Goal: Information Seeking & Learning: Learn about a topic

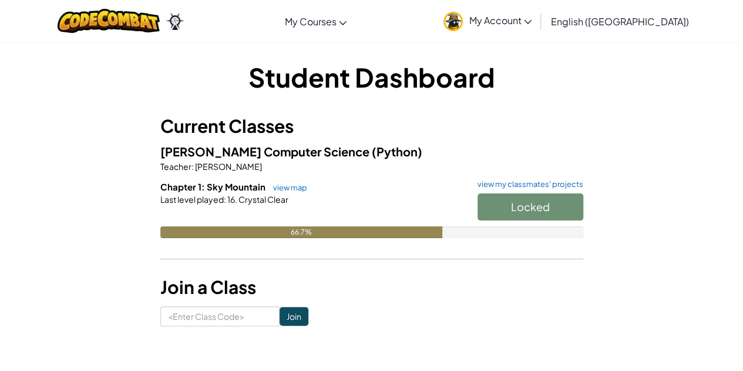
click at [482, 340] on div "Student Dashboard Current Classes VANN Computer Science (Python) Teacher : John…" at bounding box center [372, 192] width 688 height 303
click at [518, 205] on span "Start" at bounding box center [530, 207] width 25 height 14
click at [519, 207] on span "Start" at bounding box center [530, 207] width 25 height 14
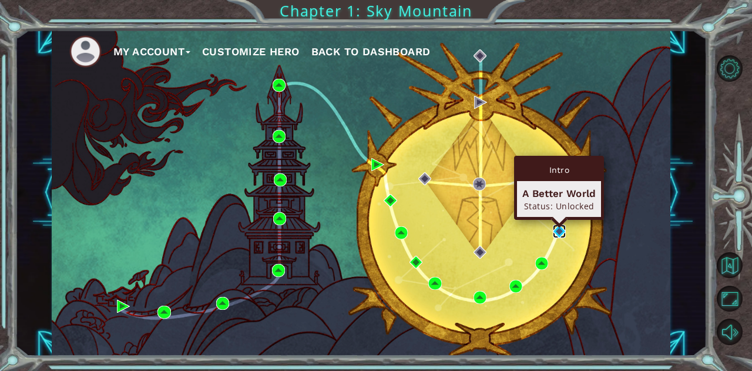
click at [558, 229] on img at bounding box center [559, 230] width 13 height 13
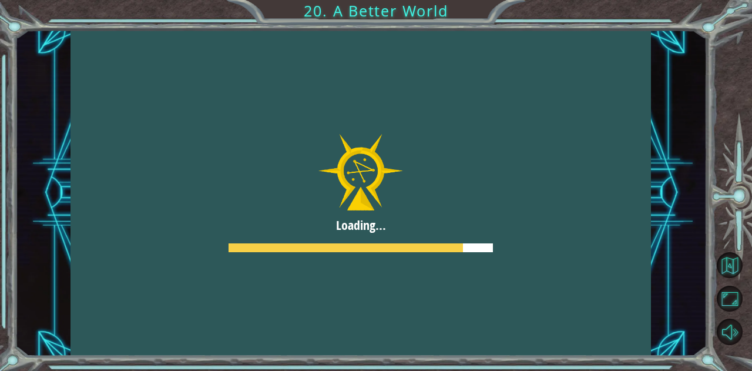
click at [412, 189] on div at bounding box center [361, 192] width 581 height 327
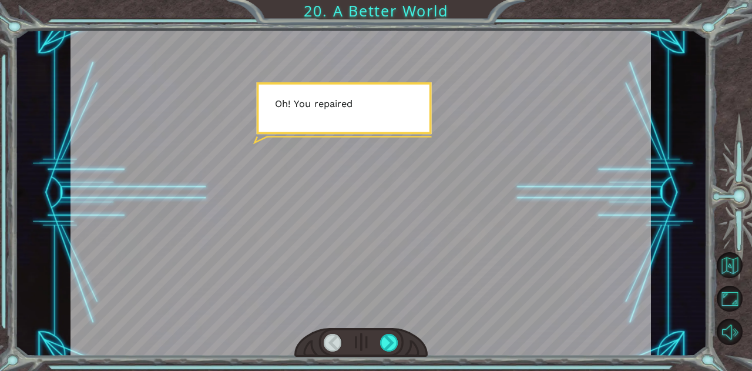
click at [412, 189] on div at bounding box center [361, 192] width 581 height 327
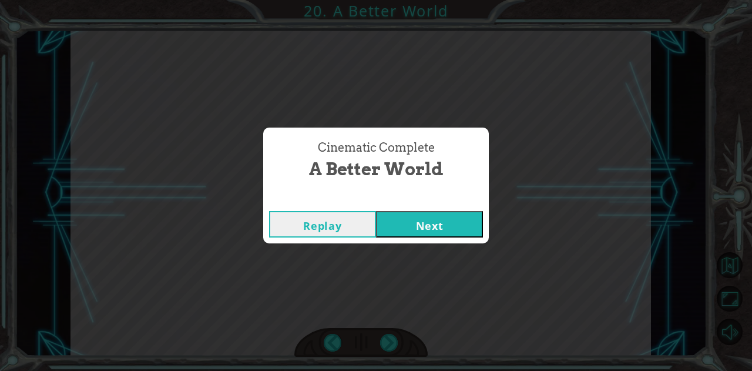
click at [454, 229] on button "Next" at bounding box center [429, 224] width 107 height 26
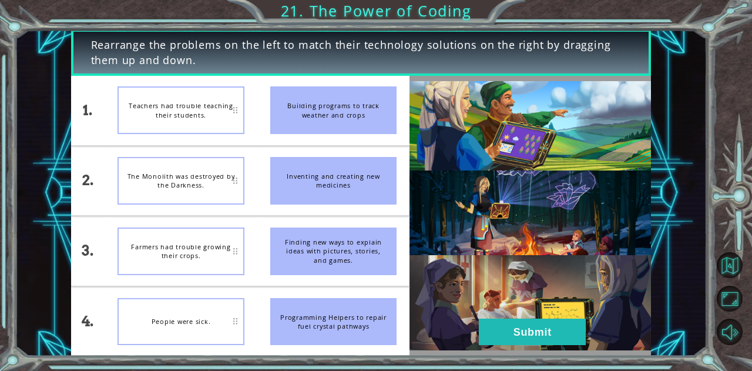
drag, startPoint x: 357, startPoint y: 118, endPoint x: 314, endPoint y: 117, distance: 43.5
click at [314, 117] on div "Building programs to track weather and crops" at bounding box center [333, 110] width 127 height 48
click at [241, 103] on div "Teachers had trouble teaching their students." at bounding box center [181, 110] width 127 height 48
click at [232, 110] on div "Teachers had trouble teaching their students." at bounding box center [181, 110] width 127 height 48
click at [223, 117] on div "Teachers had trouble teaching their students." at bounding box center [181, 110] width 127 height 48
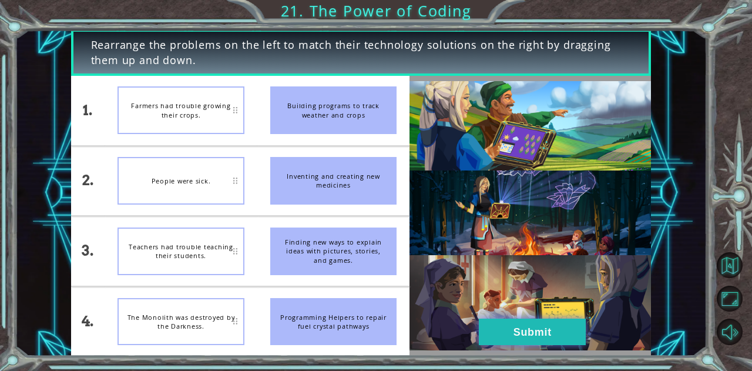
click at [494, 338] on button "Submit" at bounding box center [532, 332] width 107 height 26
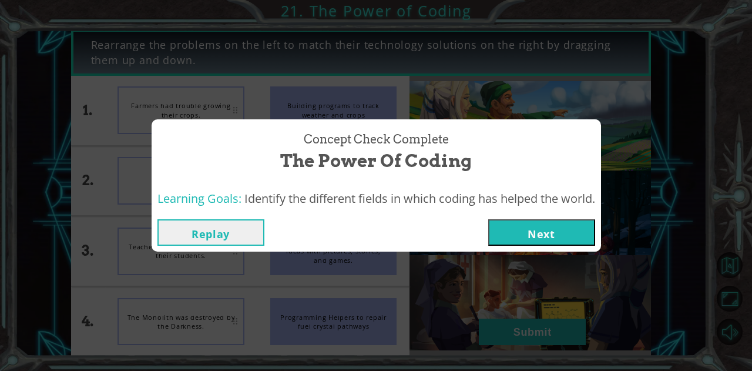
click at [518, 233] on button "Next" at bounding box center [541, 232] width 107 height 26
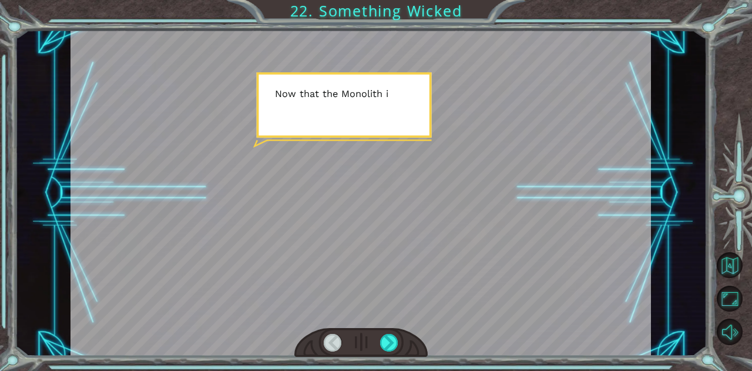
click at [348, 239] on div at bounding box center [361, 192] width 581 height 327
click at [390, 343] on div at bounding box center [389, 343] width 18 height 18
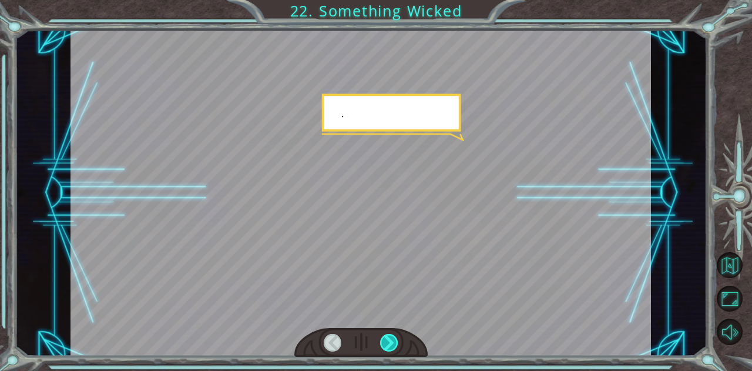
click at [390, 343] on div at bounding box center [389, 343] width 18 height 18
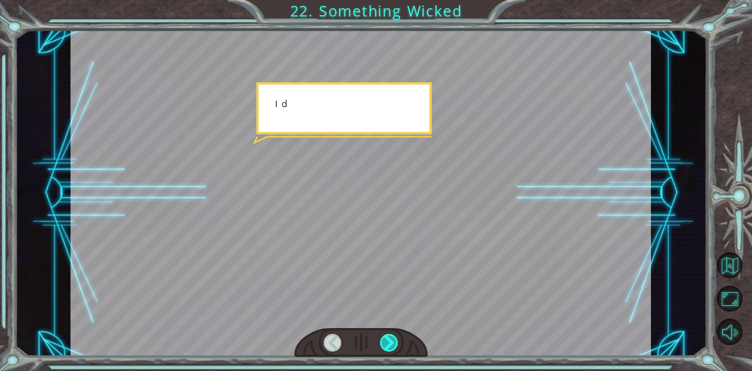
click at [390, 343] on div at bounding box center [389, 343] width 18 height 18
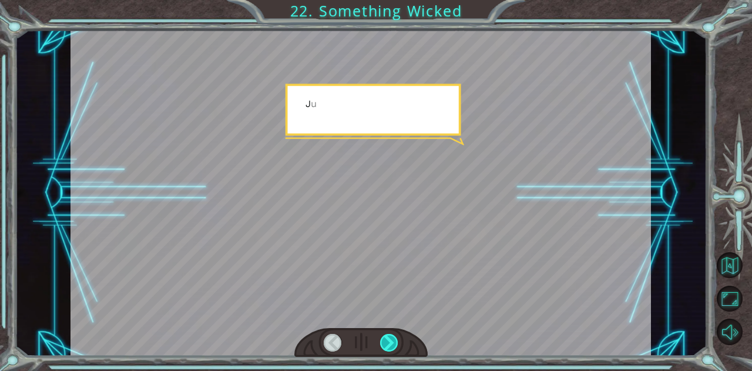
click at [390, 343] on div at bounding box center [389, 343] width 18 height 18
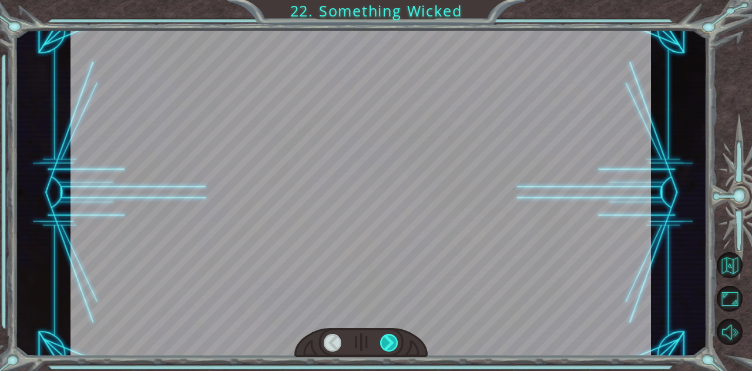
click at [390, 343] on div at bounding box center [389, 343] width 18 height 18
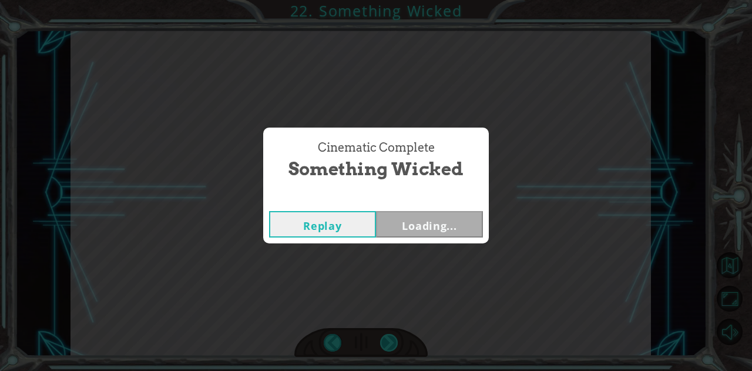
click at [390, 343] on div "Cinematic Complete Something Wicked Replay Loading..." at bounding box center [376, 185] width 752 height 371
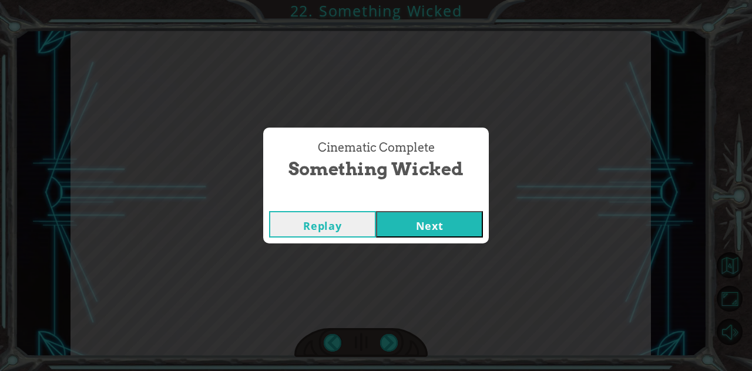
drag, startPoint x: 390, startPoint y: 343, endPoint x: 416, endPoint y: 222, distance: 123.8
click at [416, 222] on div "Cinematic Complete Something Wicked Replay Next" at bounding box center [376, 185] width 752 height 371
click at [462, 273] on div "Cinematic Complete Something Wicked Replay Next" at bounding box center [376, 185] width 752 height 371
click at [443, 226] on button "Next" at bounding box center [429, 224] width 107 height 26
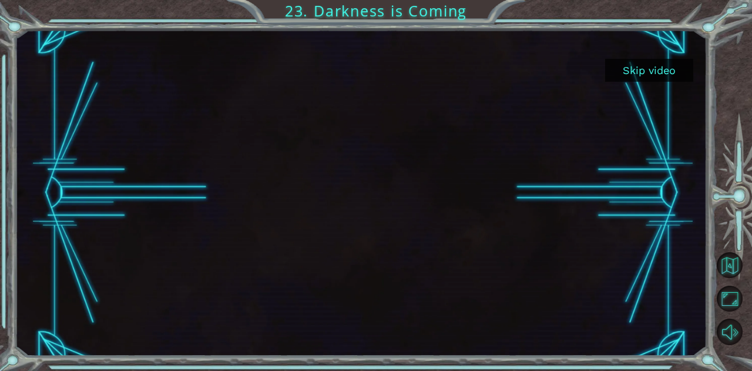
click at [623, 63] on button "Skip video" at bounding box center [649, 70] width 88 height 23
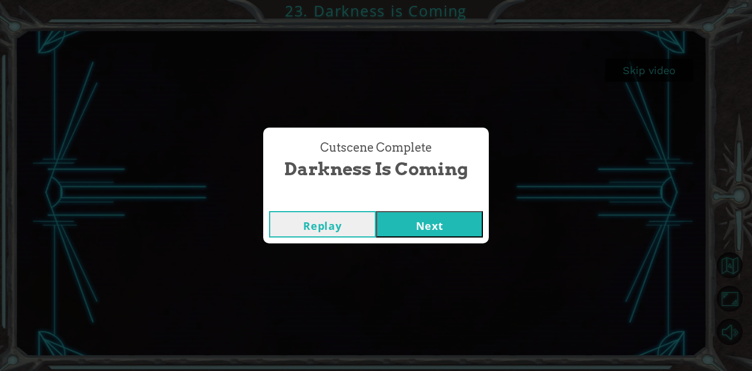
click at [395, 206] on div "Replay Next" at bounding box center [376, 224] width 226 height 38
click at [401, 222] on button "Next" at bounding box center [429, 224] width 107 height 26
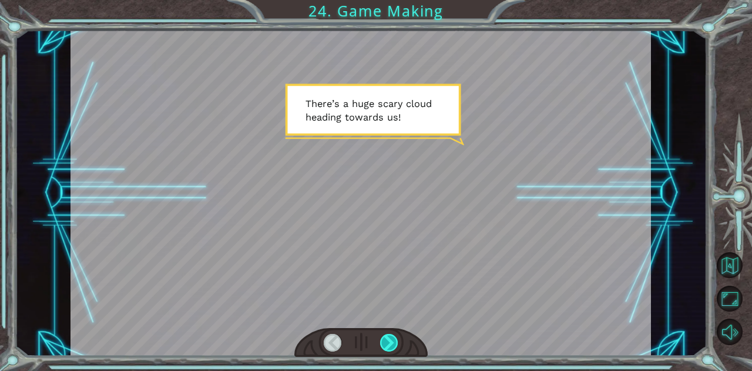
click at [387, 343] on div at bounding box center [389, 343] width 18 height 18
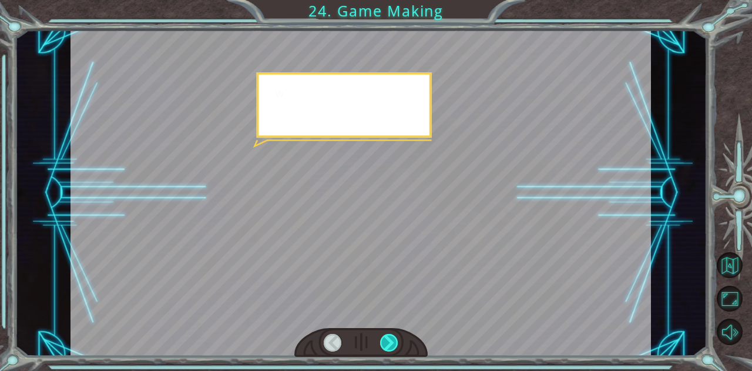
click at [387, 343] on div at bounding box center [389, 343] width 18 height 18
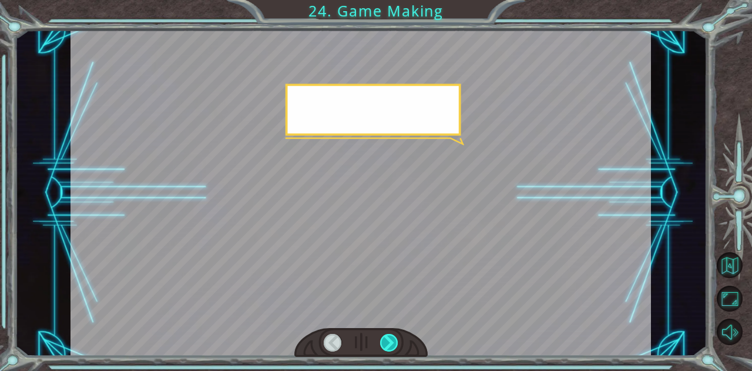
click at [387, 343] on div at bounding box center [389, 343] width 18 height 18
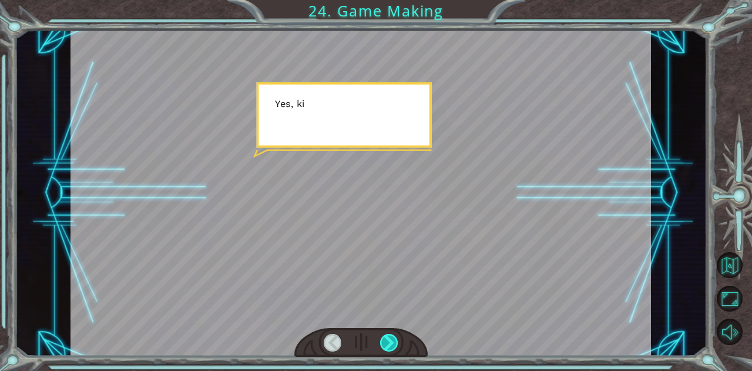
click at [387, 343] on div at bounding box center [389, 343] width 18 height 18
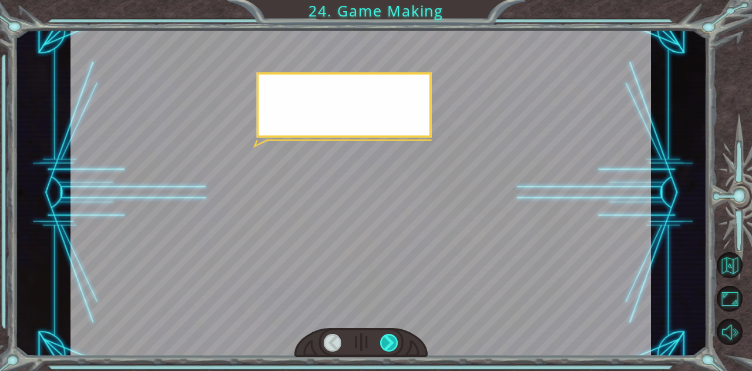
click at [387, 343] on div at bounding box center [389, 343] width 18 height 18
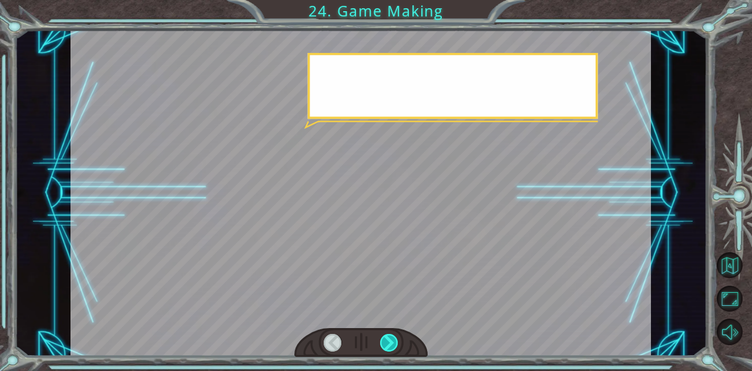
click at [387, 343] on div at bounding box center [389, 343] width 18 height 18
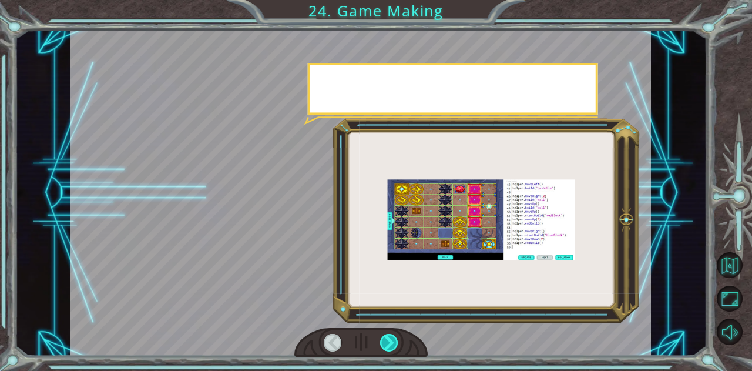
click at [387, 343] on div at bounding box center [389, 343] width 18 height 18
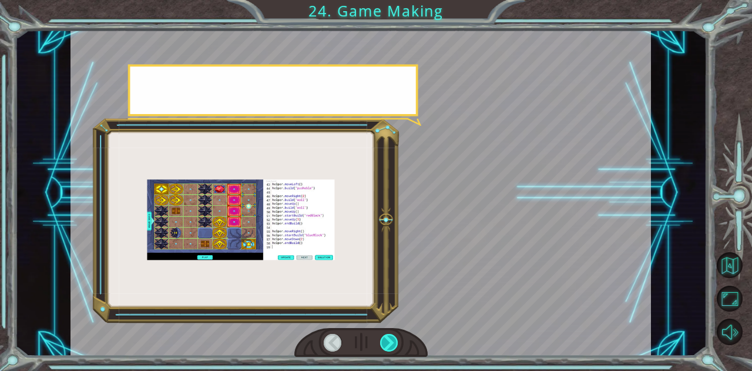
click at [387, 343] on div at bounding box center [389, 343] width 18 height 18
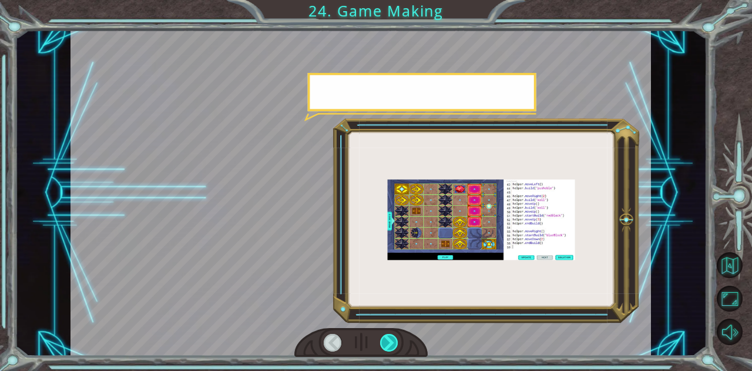
click at [387, 343] on div at bounding box center [389, 343] width 18 height 18
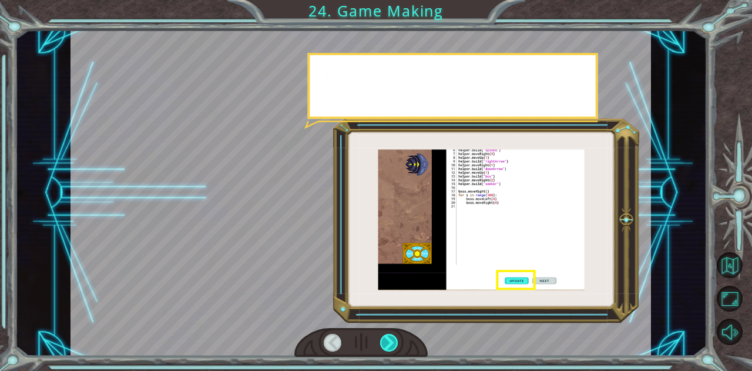
click at [387, 343] on div at bounding box center [389, 343] width 18 height 18
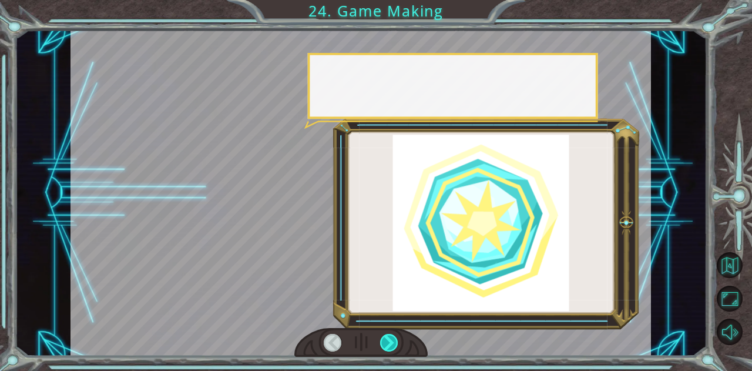
click at [387, 343] on div at bounding box center [389, 343] width 18 height 18
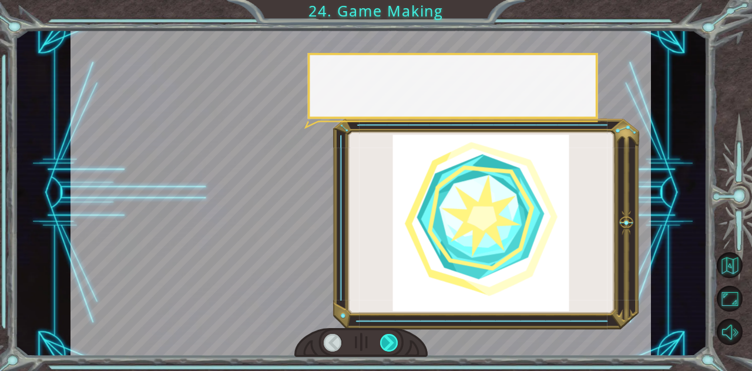
click at [387, 343] on div at bounding box center [389, 343] width 18 height 18
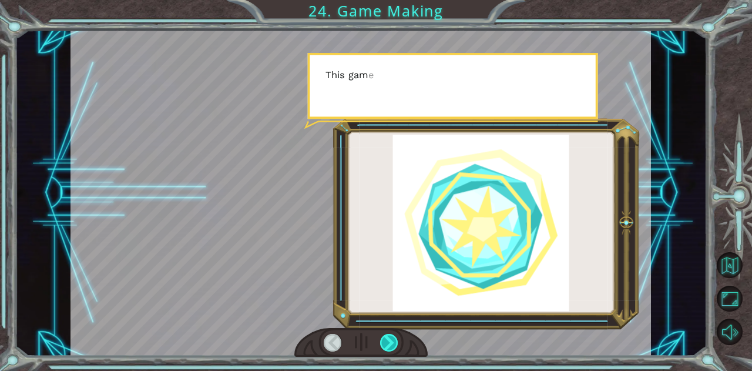
click at [387, 343] on div at bounding box center [389, 343] width 18 height 18
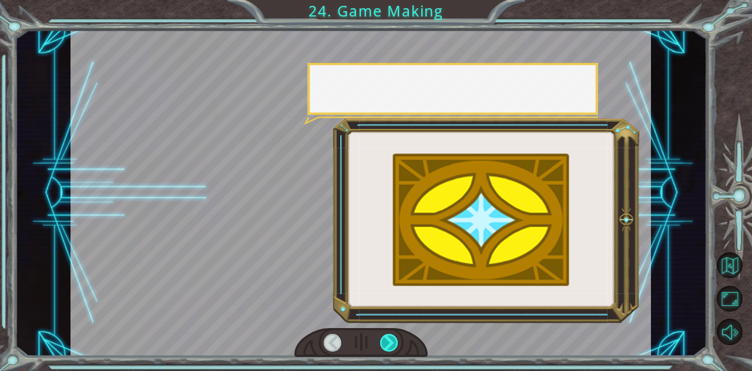
click at [387, 343] on div at bounding box center [389, 343] width 18 height 18
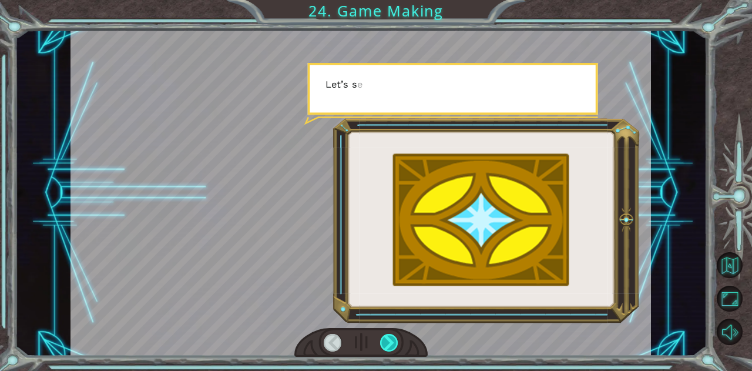
click at [387, 343] on div at bounding box center [389, 343] width 18 height 18
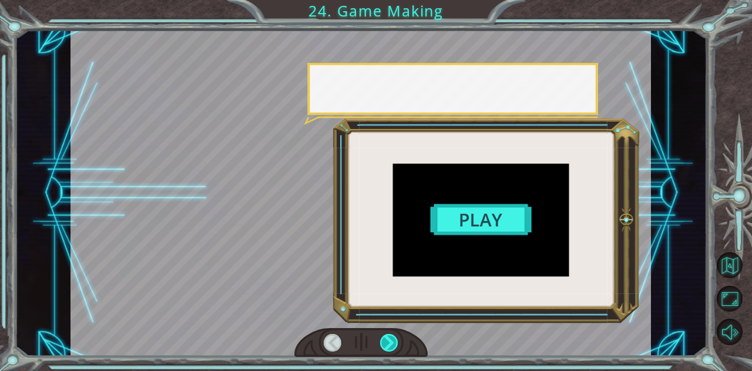
click at [387, 343] on div at bounding box center [389, 343] width 18 height 18
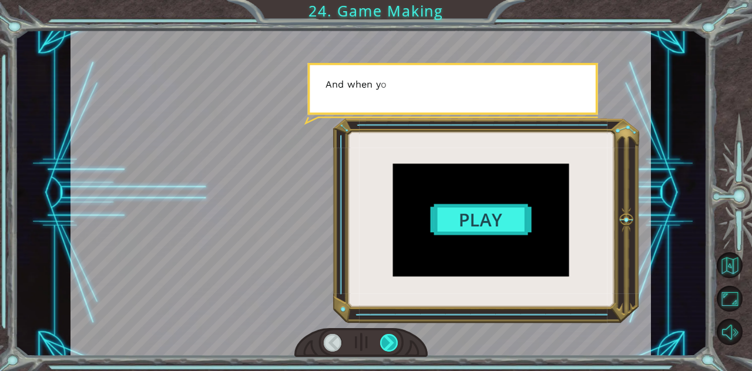
click at [387, 343] on div at bounding box center [389, 343] width 18 height 18
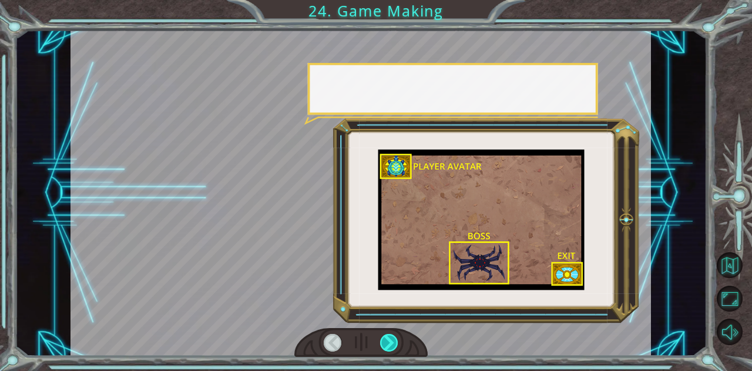
click at [387, 343] on div at bounding box center [389, 343] width 18 height 18
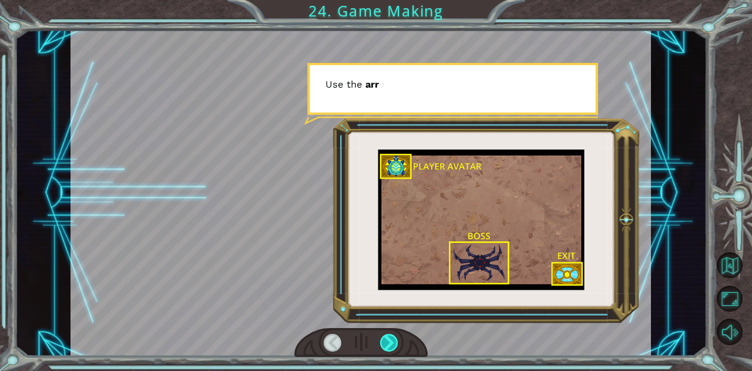
click at [387, 343] on div at bounding box center [389, 343] width 18 height 18
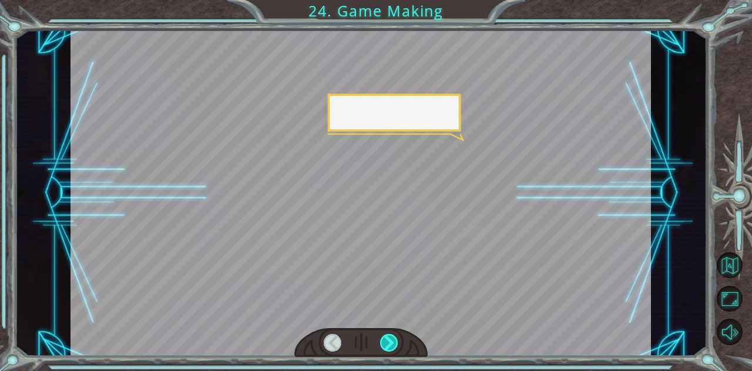
click at [387, 343] on div at bounding box center [389, 343] width 18 height 18
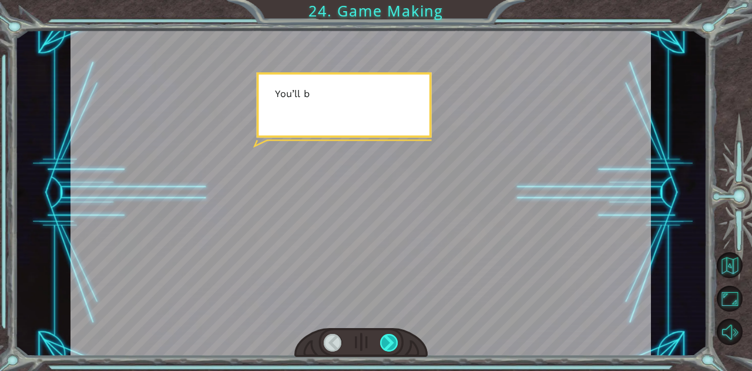
click at [387, 343] on div at bounding box center [389, 343] width 18 height 18
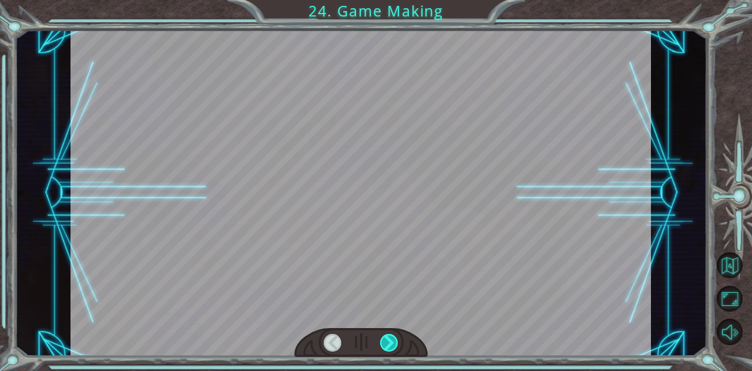
click at [387, 343] on div at bounding box center [389, 343] width 18 height 18
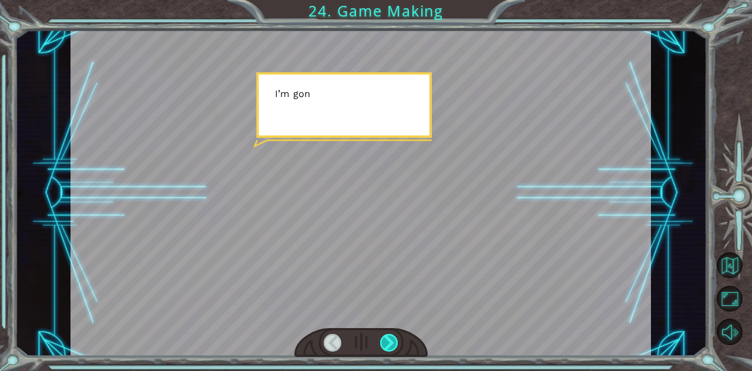
click at [387, 343] on div at bounding box center [389, 343] width 18 height 18
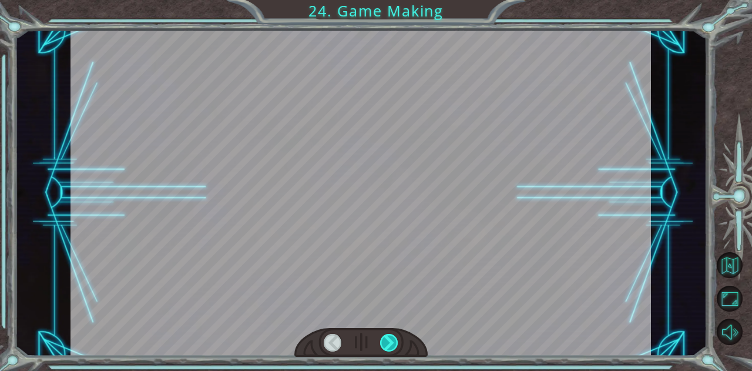
click at [387, 343] on div at bounding box center [389, 343] width 18 height 18
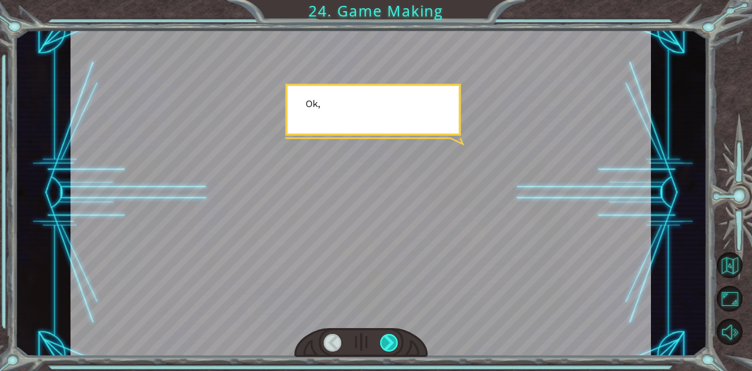
click at [387, 343] on div at bounding box center [389, 343] width 18 height 18
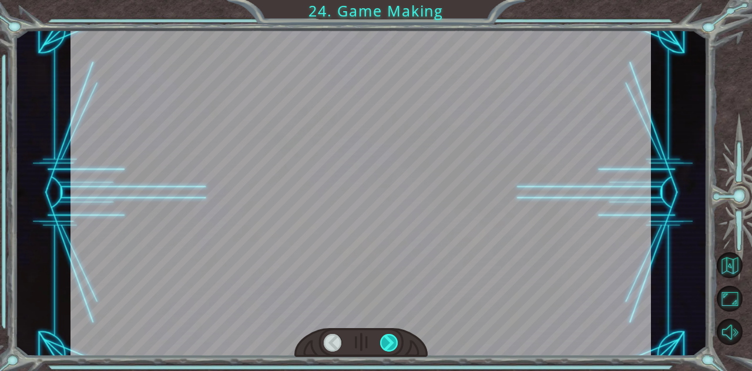
click at [387, 343] on div at bounding box center [389, 343] width 18 height 18
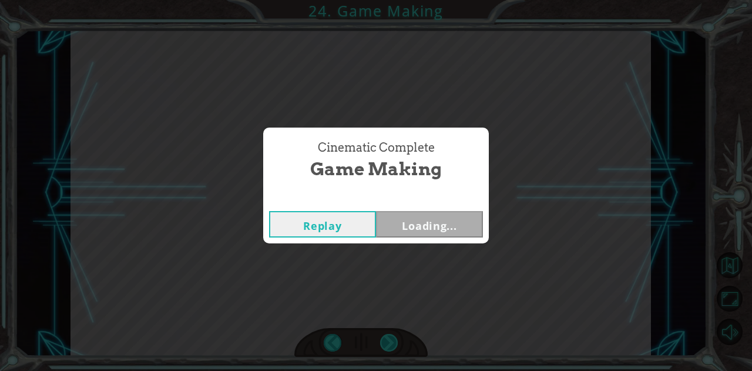
click at [387, 343] on div "Cinematic Complete Game Making Replay Loading..." at bounding box center [376, 185] width 752 height 371
